Goal: Task Accomplishment & Management: Complete application form

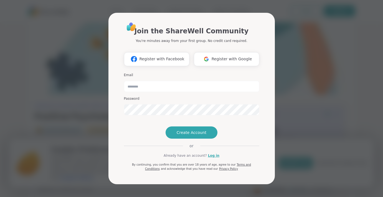
click at [52, 69] on div "Join the ShareWell Community You're minutes away from your first group. No cred…" at bounding box center [191, 98] width 377 height 197
click at [164, 81] on input "email" at bounding box center [191, 86] width 135 height 11
type input "**********"
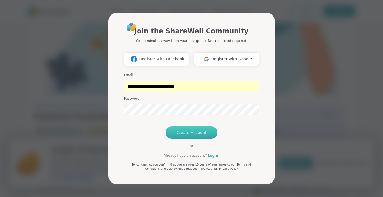
click at [188, 135] on span "Create Account" at bounding box center [192, 133] width 30 height 6
click at [205, 139] on button "Create Account" at bounding box center [192, 132] width 52 height 12
click at [196, 135] on span "Create Account" at bounding box center [192, 133] width 30 height 6
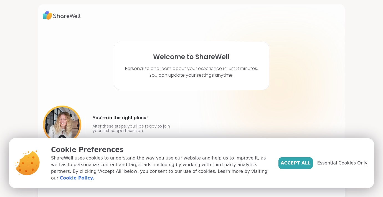
click at [331, 166] on span "Essential Cookies Only" at bounding box center [343, 163] width 50 height 7
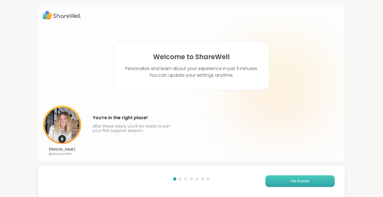
click at [282, 181] on button "Get Started" at bounding box center [300, 181] width 69 height 12
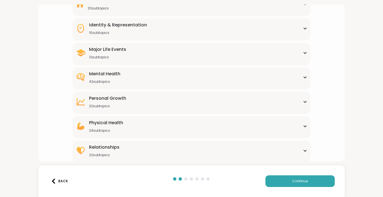
scroll to position [64, 0]
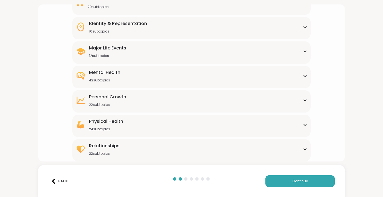
click at [206, 76] on div "Mental Health 42 subtopics" at bounding box center [192, 75] width 232 height 13
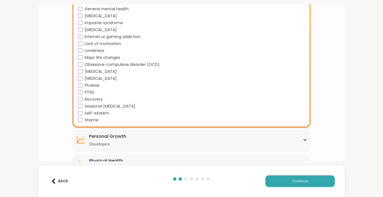
scroll to position [341, 0]
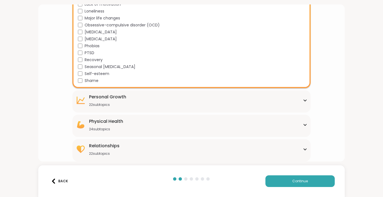
click at [132, 145] on div "Relationships 22 subtopics" at bounding box center [192, 148] width 232 height 13
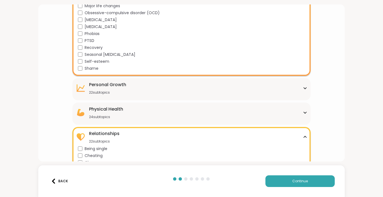
scroll to position [352, 0]
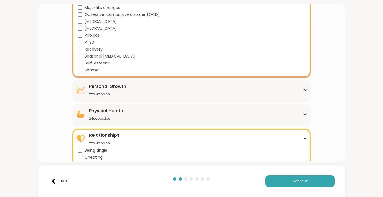
click at [97, 92] on div "22 subtopics" at bounding box center [107, 94] width 37 height 4
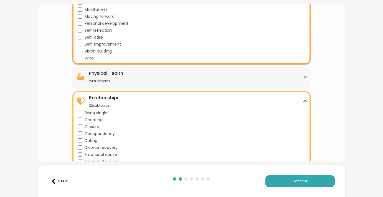
scroll to position [558, 0]
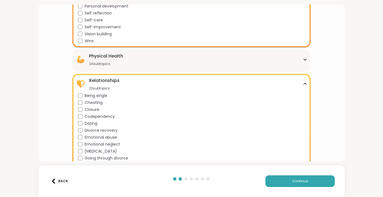
click at [90, 59] on div "Physical Health 24 subtopics" at bounding box center [106, 59] width 34 height 13
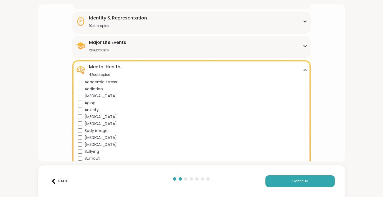
scroll to position [68, 0]
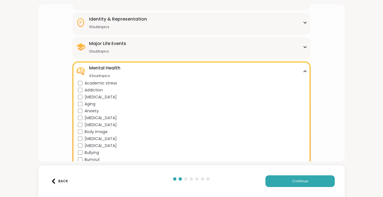
click at [104, 43] on div "Major Life Events" at bounding box center [107, 43] width 37 height 7
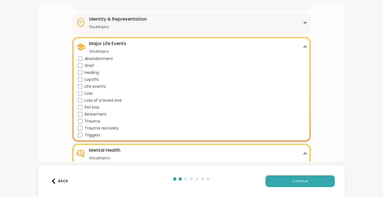
click at [100, 31] on div "Identity & Representation 10 subtopics BIPOC Support Cultural adjustment Gender…" at bounding box center [191, 23] width 238 height 22
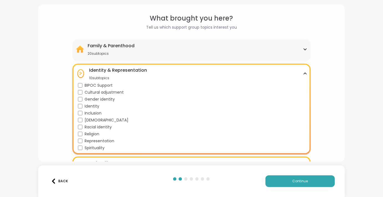
scroll to position [17, 0]
click at [105, 54] on div "20 subtopics" at bounding box center [111, 54] width 47 height 4
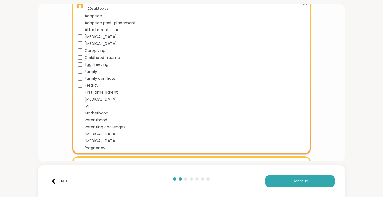
scroll to position [62, 0]
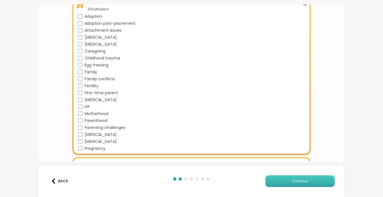
click at [278, 179] on button "Continue" at bounding box center [300, 181] width 69 height 12
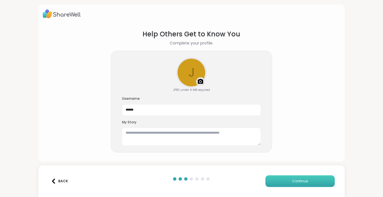
scroll to position [1, 0]
click at [273, 180] on button "Continue" at bounding box center [300, 181] width 69 height 12
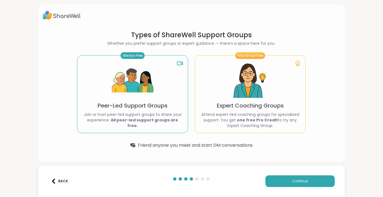
click at [146, 112] on div "Always Free Peer-Led Support Groups Join or host peer-led support groups to sha…" at bounding box center [132, 94] width 111 height 78
click at [288, 184] on button "Continue" at bounding box center [300, 181] width 69 height 12
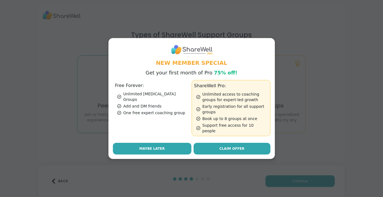
click at [176, 144] on button "Maybe Later" at bounding box center [152, 149] width 79 height 12
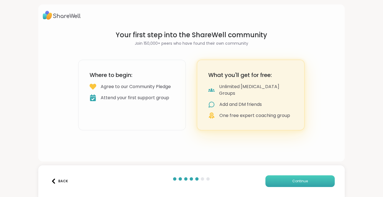
click at [273, 183] on button "Continue" at bounding box center [300, 181] width 69 height 12
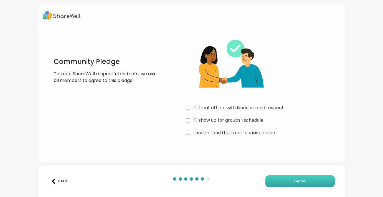
click at [297, 186] on button "I Agree" at bounding box center [300, 181] width 69 height 12
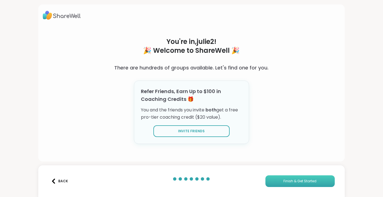
click at [288, 178] on button "Finish & Get Started" at bounding box center [300, 181] width 69 height 12
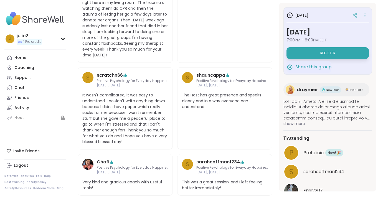
scroll to position [374, 0]
click at [40, 75] on link "Support" at bounding box center [35, 78] width 62 height 10
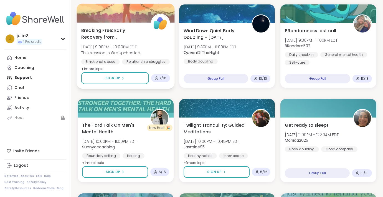
scroll to position [792, 0]
